Goal: Check status: Check status

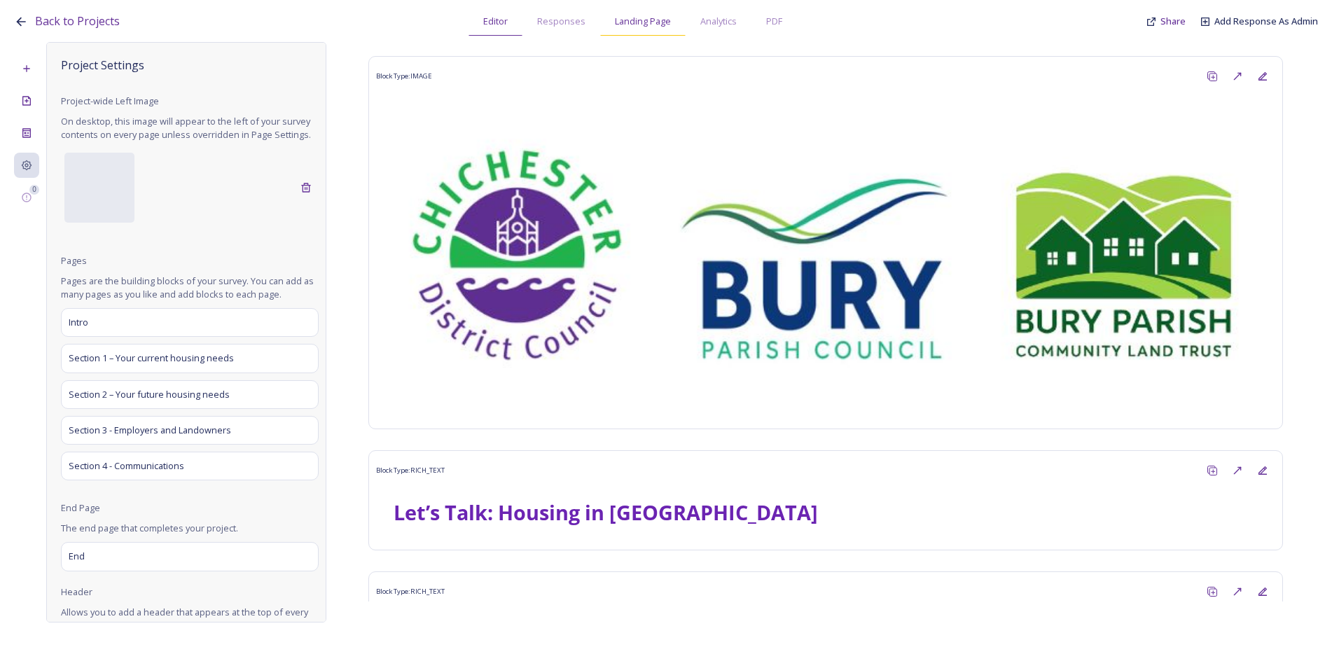
click at [639, 16] on span "Landing Page" at bounding box center [643, 21] width 56 height 13
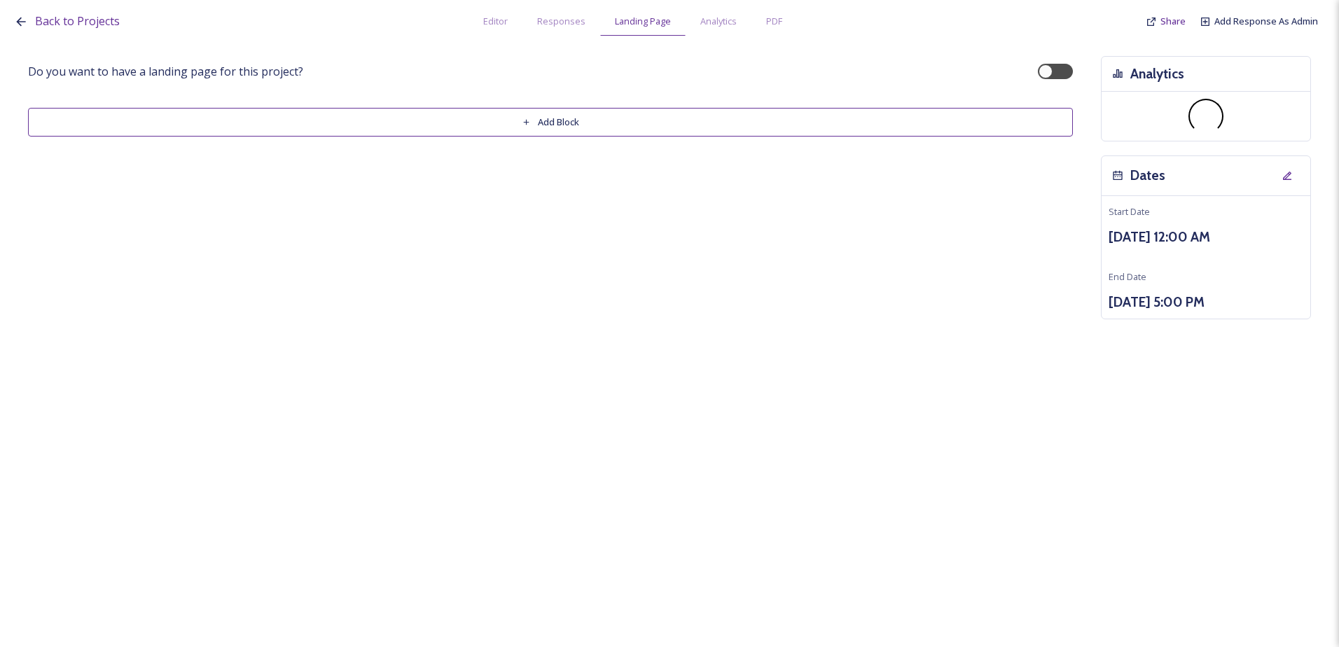
click at [702, 17] on span "Analytics" at bounding box center [718, 21] width 36 height 13
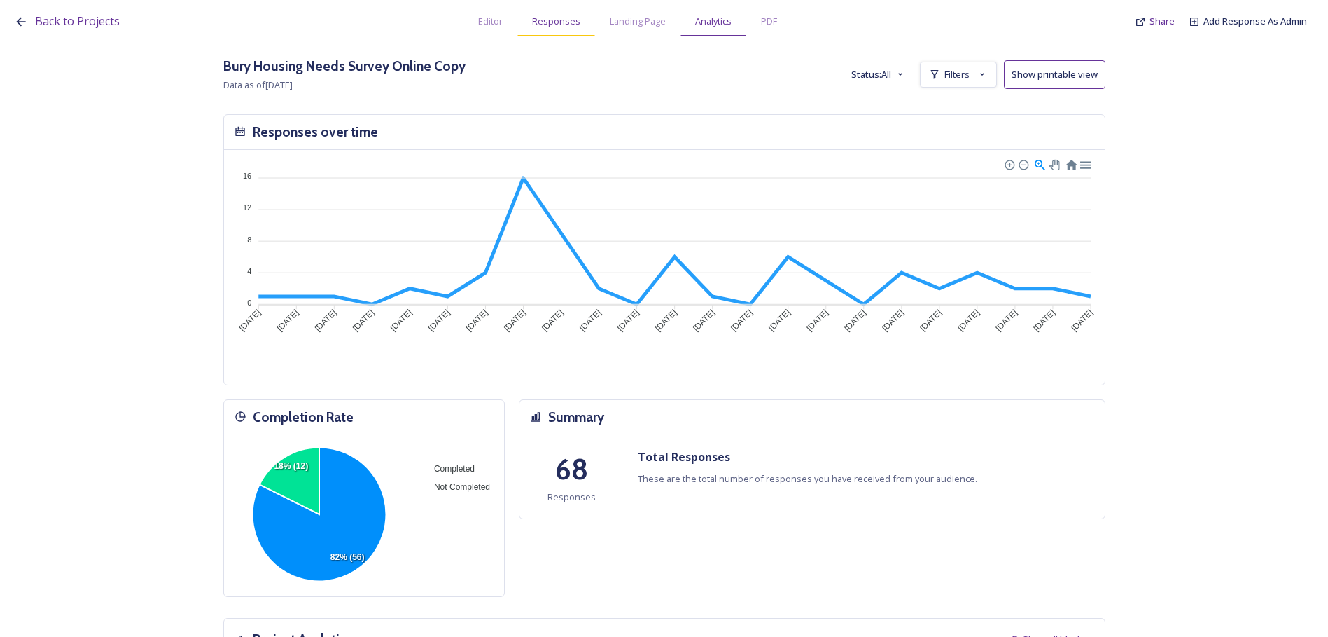
click at [545, 25] on span "Responses" at bounding box center [556, 21] width 48 height 13
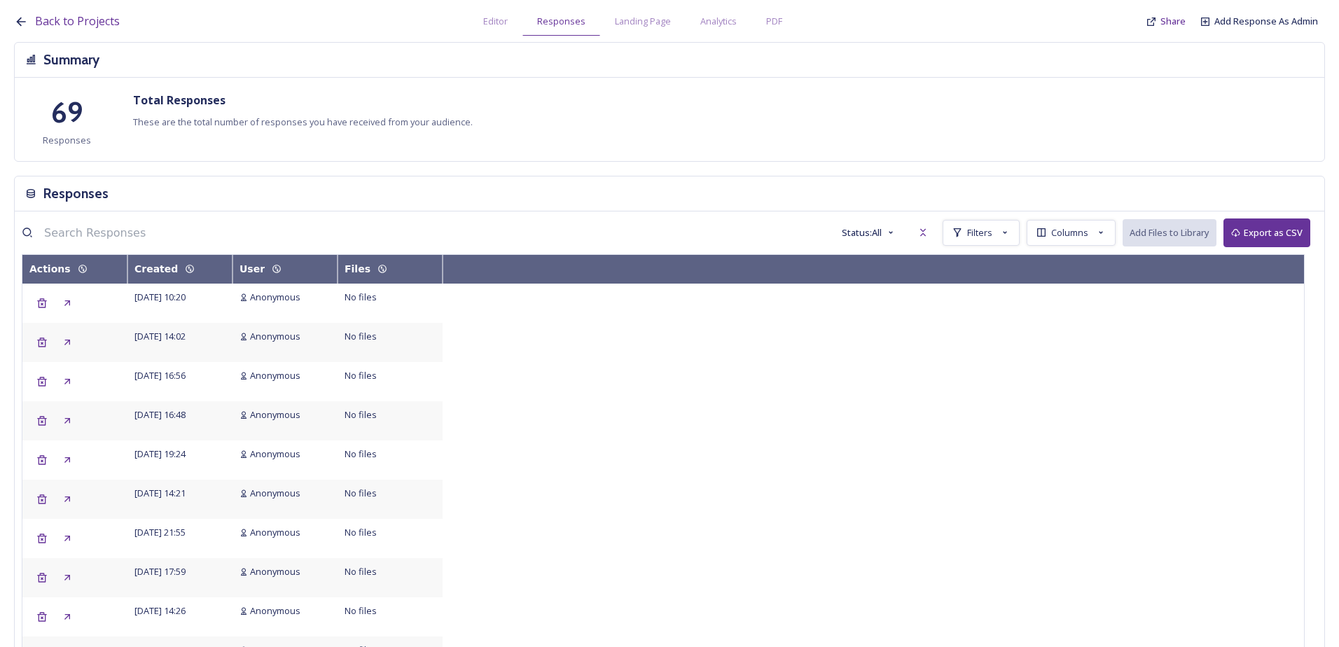
click at [490, 26] on span "Editor" at bounding box center [495, 21] width 25 height 13
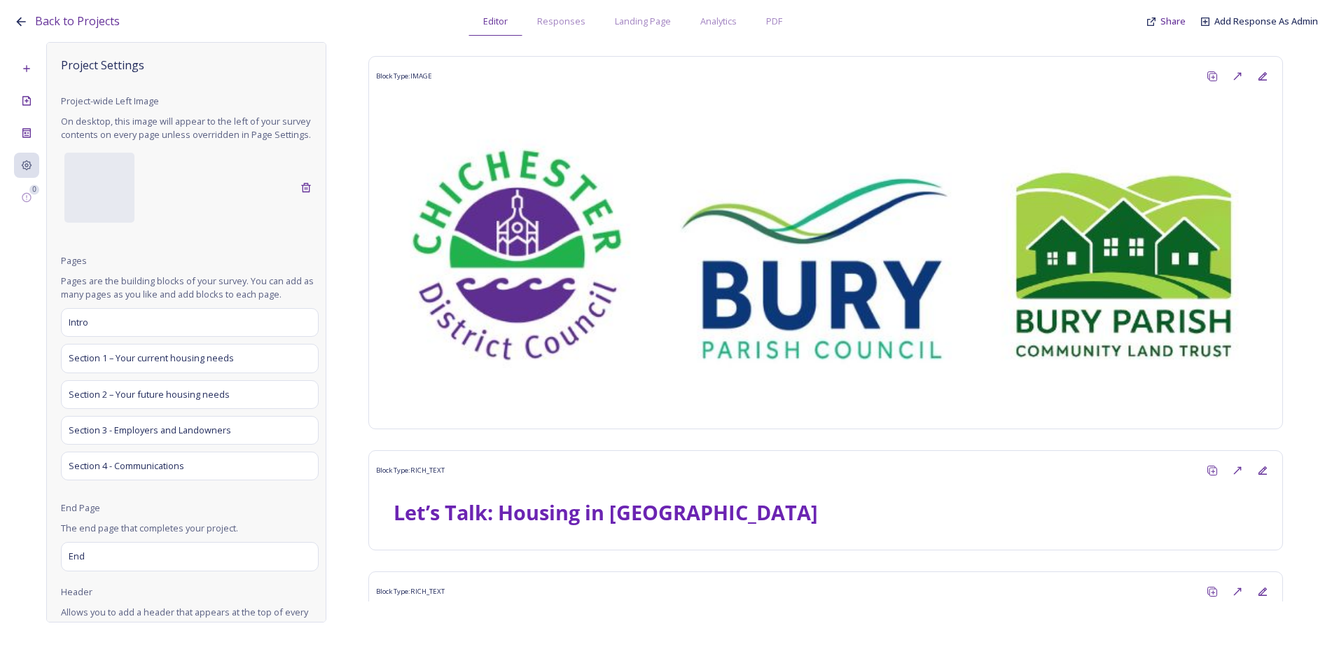
click at [711, 37] on div "Back to Projects Editor Responses Landing Page Analytics PDF Share Add Response…" at bounding box center [669, 323] width 1339 height 647
click at [713, 27] on span "Analytics" at bounding box center [718, 21] width 36 height 13
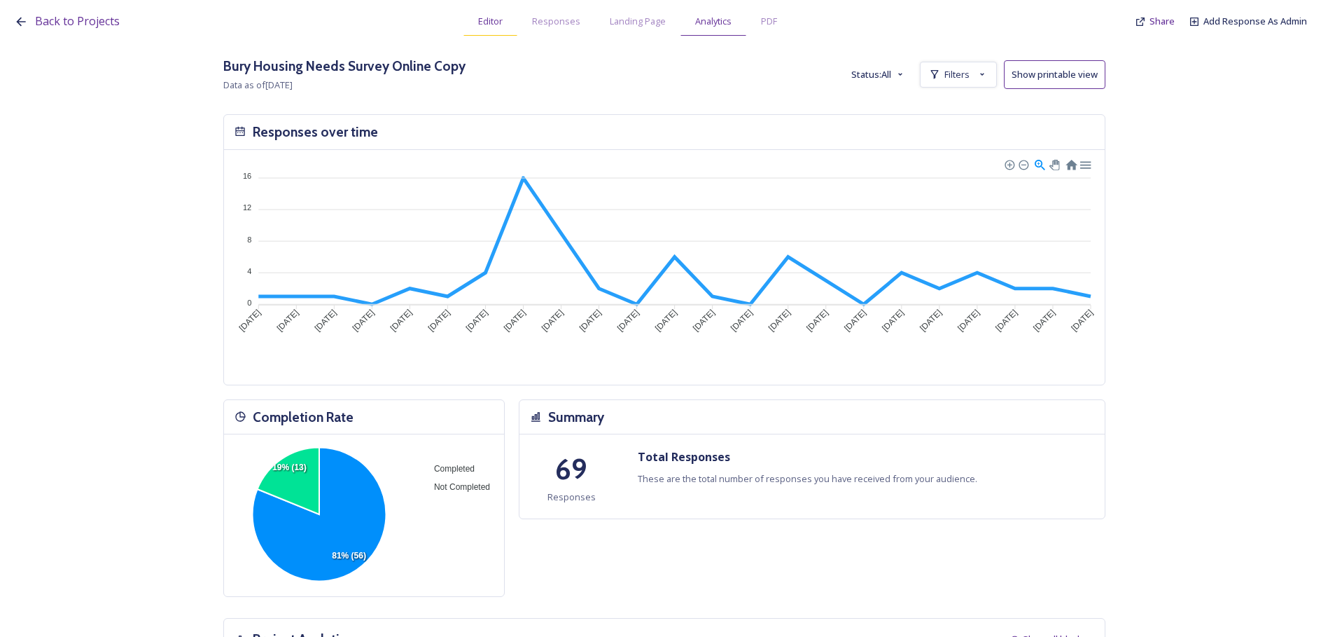
click at [489, 19] on span "Editor" at bounding box center [490, 21] width 25 height 13
